Goal: Contribute content: Add original content to the website for others to see

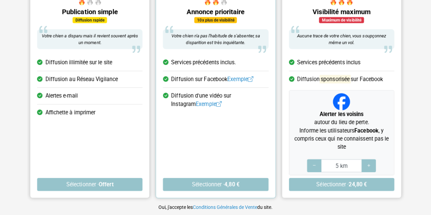
scroll to position [88, 0]
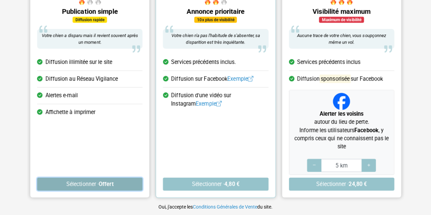
click at [102, 184] on strong "Offert" at bounding box center [105, 184] width 15 height 6
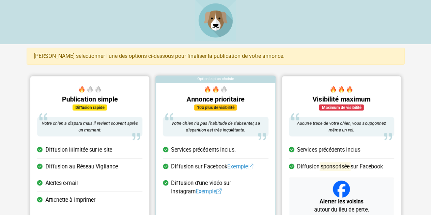
scroll to position [88, 0]
